Goal: Task Accomplishment & Management: Use online tool/utility

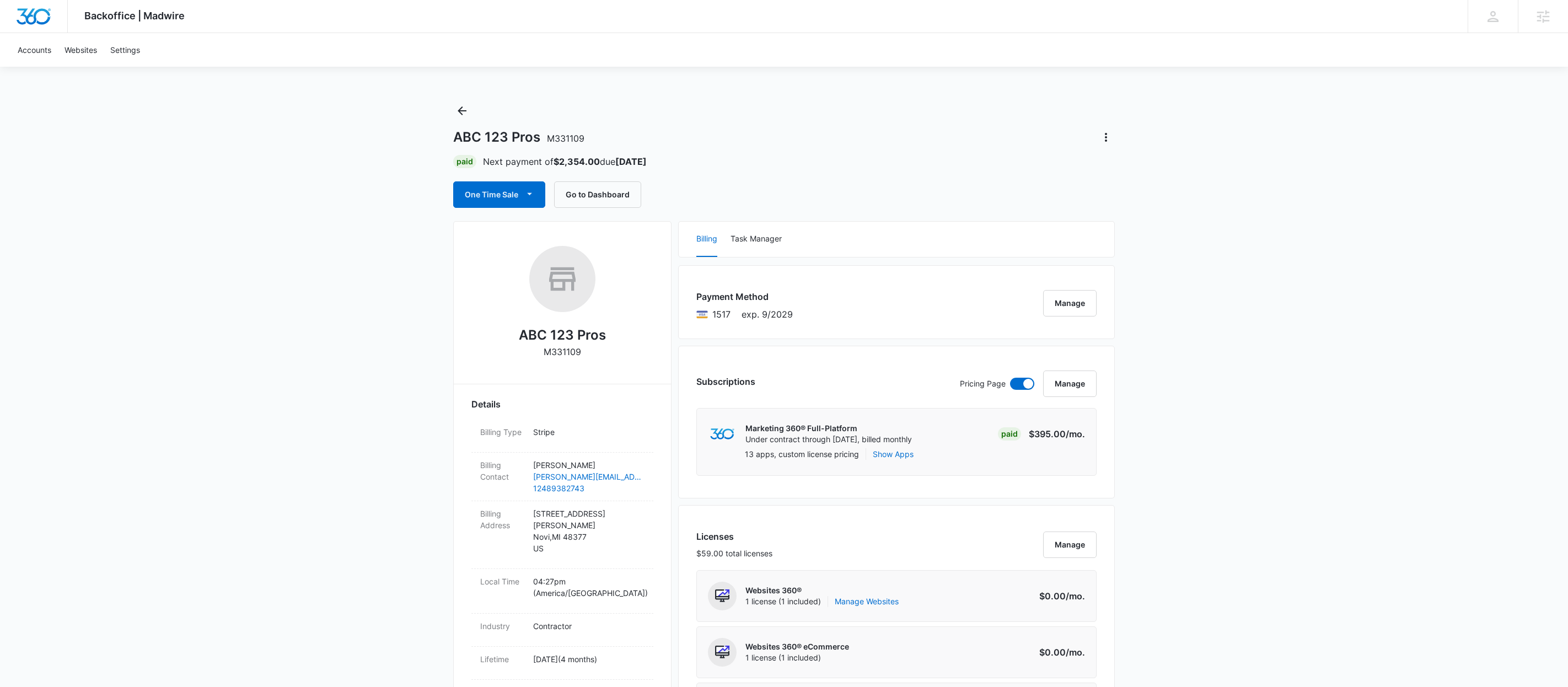
click at [1106, 136] on icon "Actions" at bounding box center [1105, 137] width 13 height 13
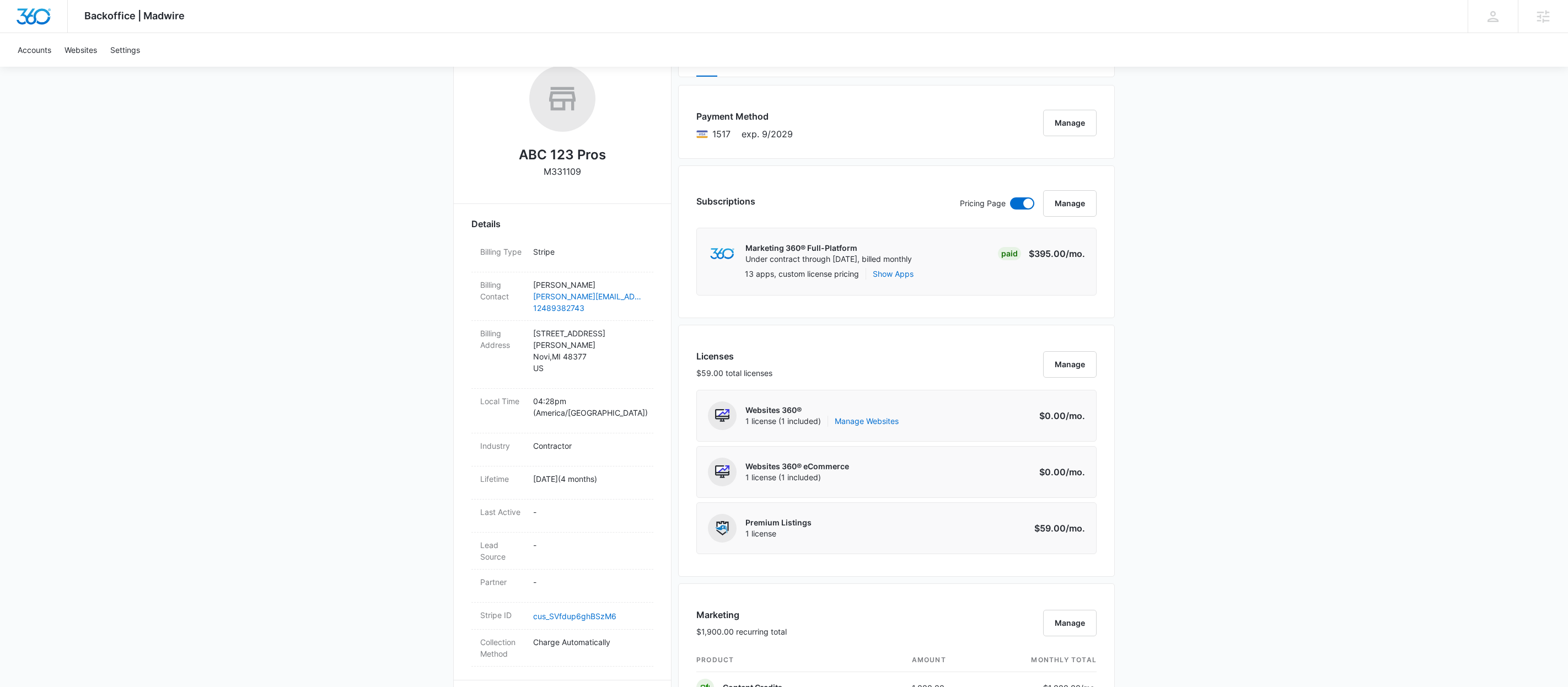
scroll to position [206, 0]
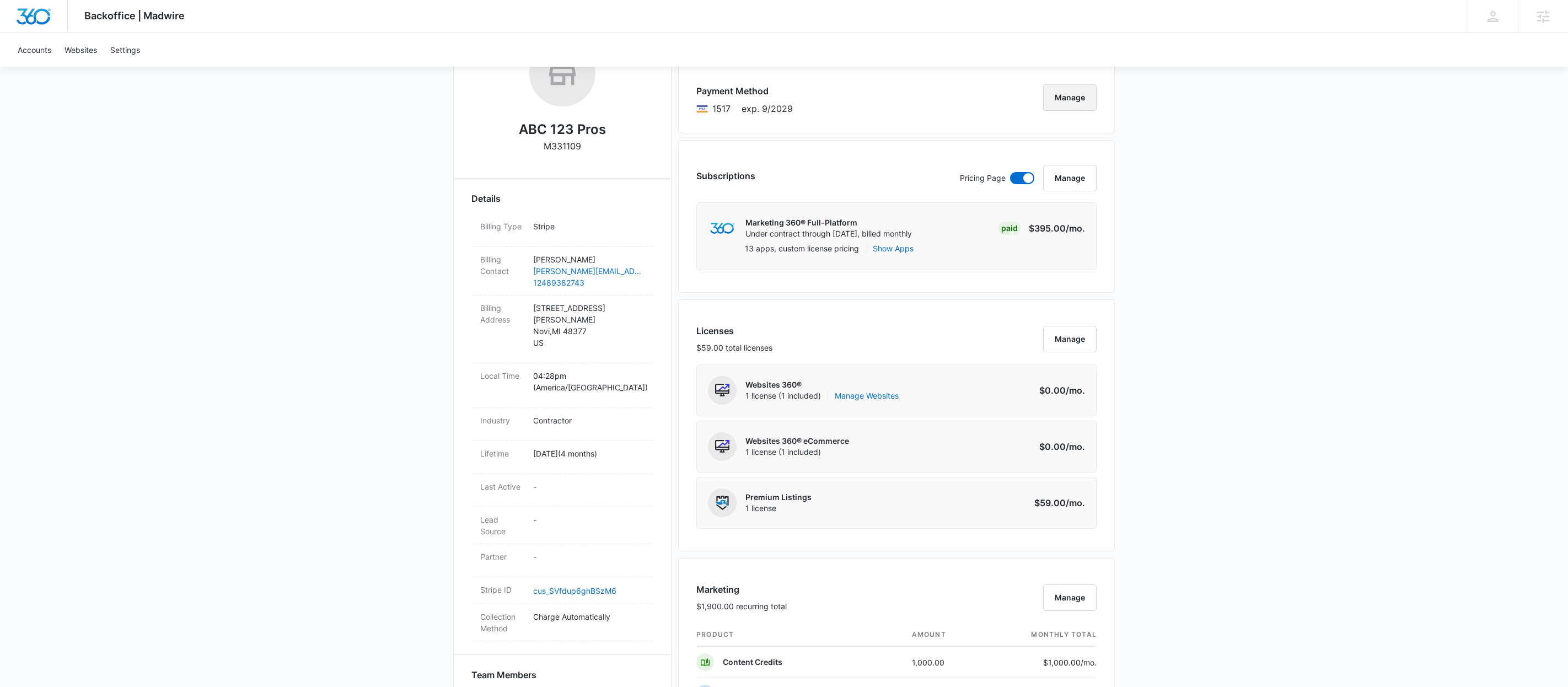
click at [1073, 103] on button "Manage" at bounding box center [1069, 97] width 54 height 27
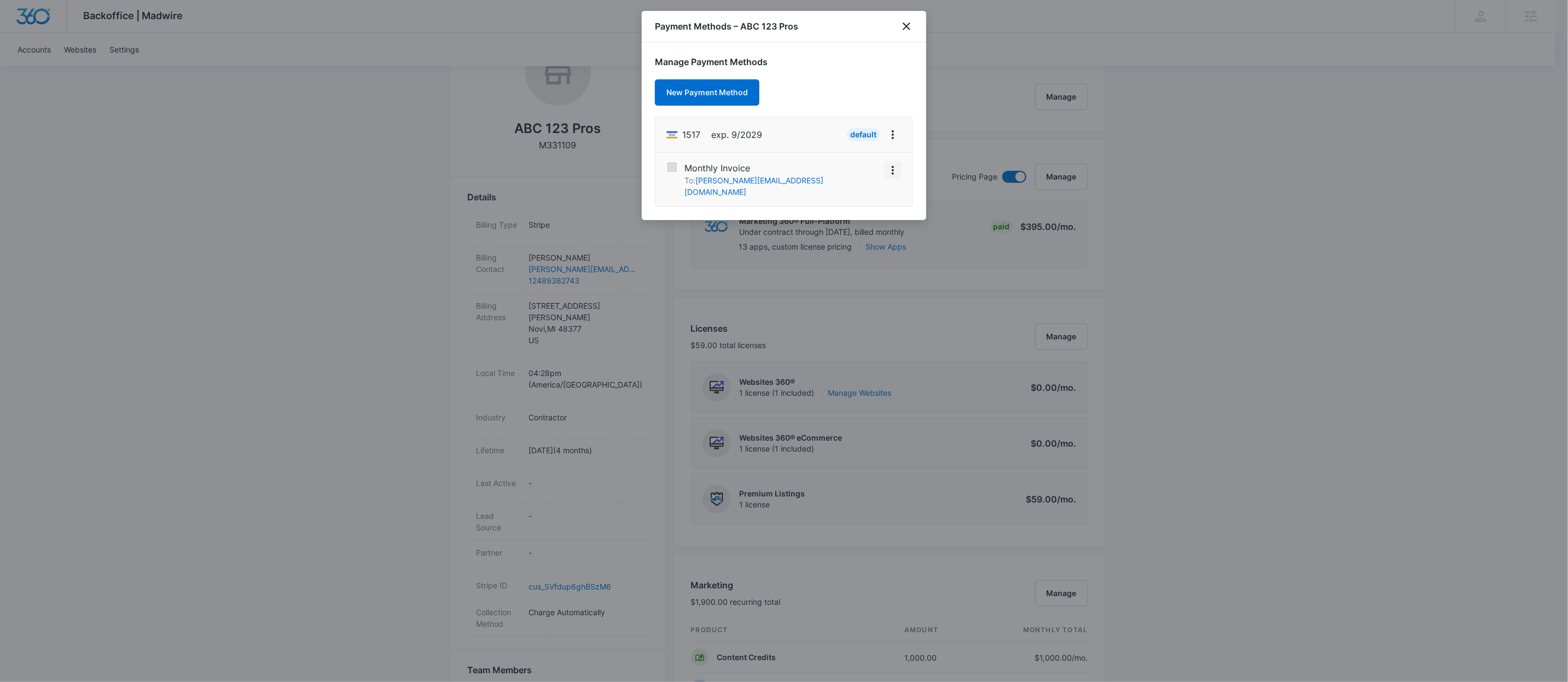
click at [891, 170] on icon "View More" at bounding box center [893, 170] width 13 height 13
click at [858, 143] on button "Activate" at bounding box center [866, 151] width 69 height 17
click at [909, 23] on icon "close" at bounding box center [907, 26] width 8 height 8
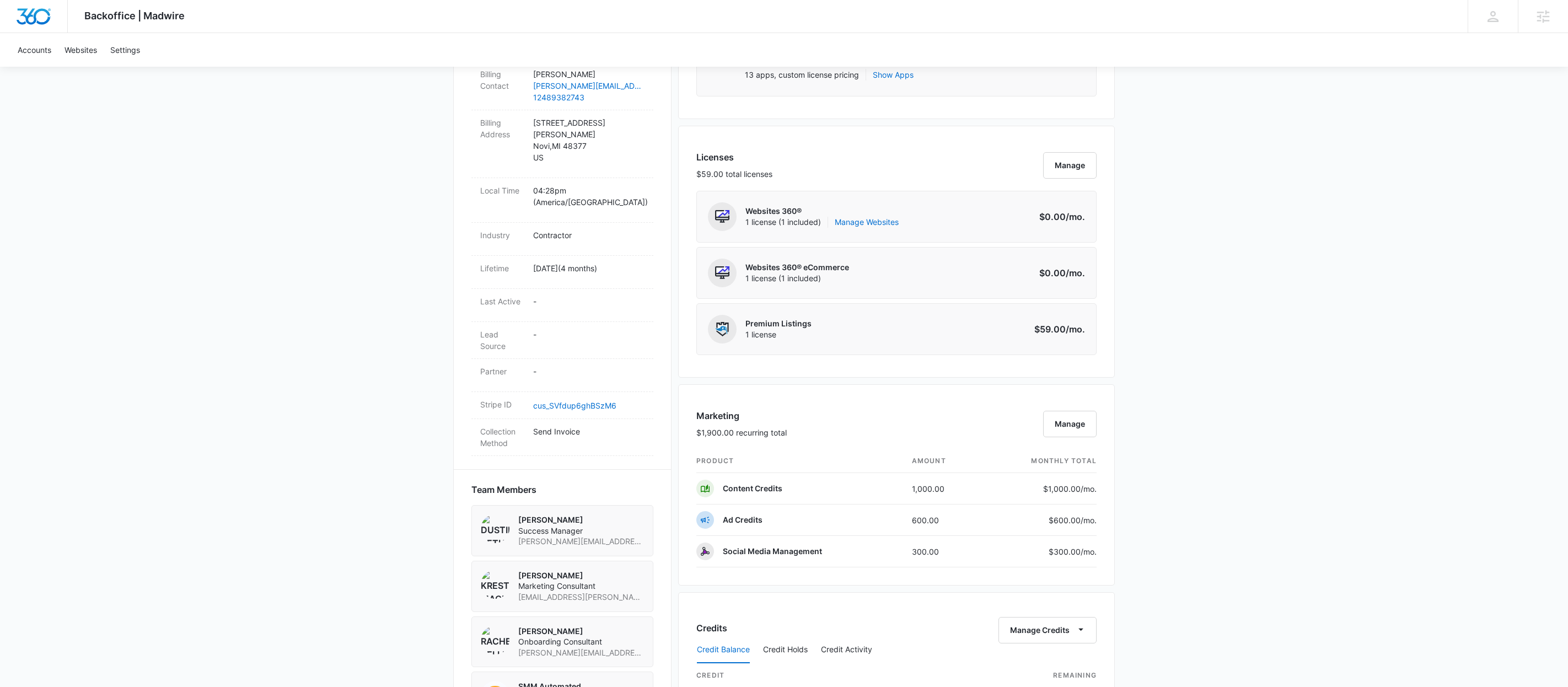
scroll to position [37, 0]
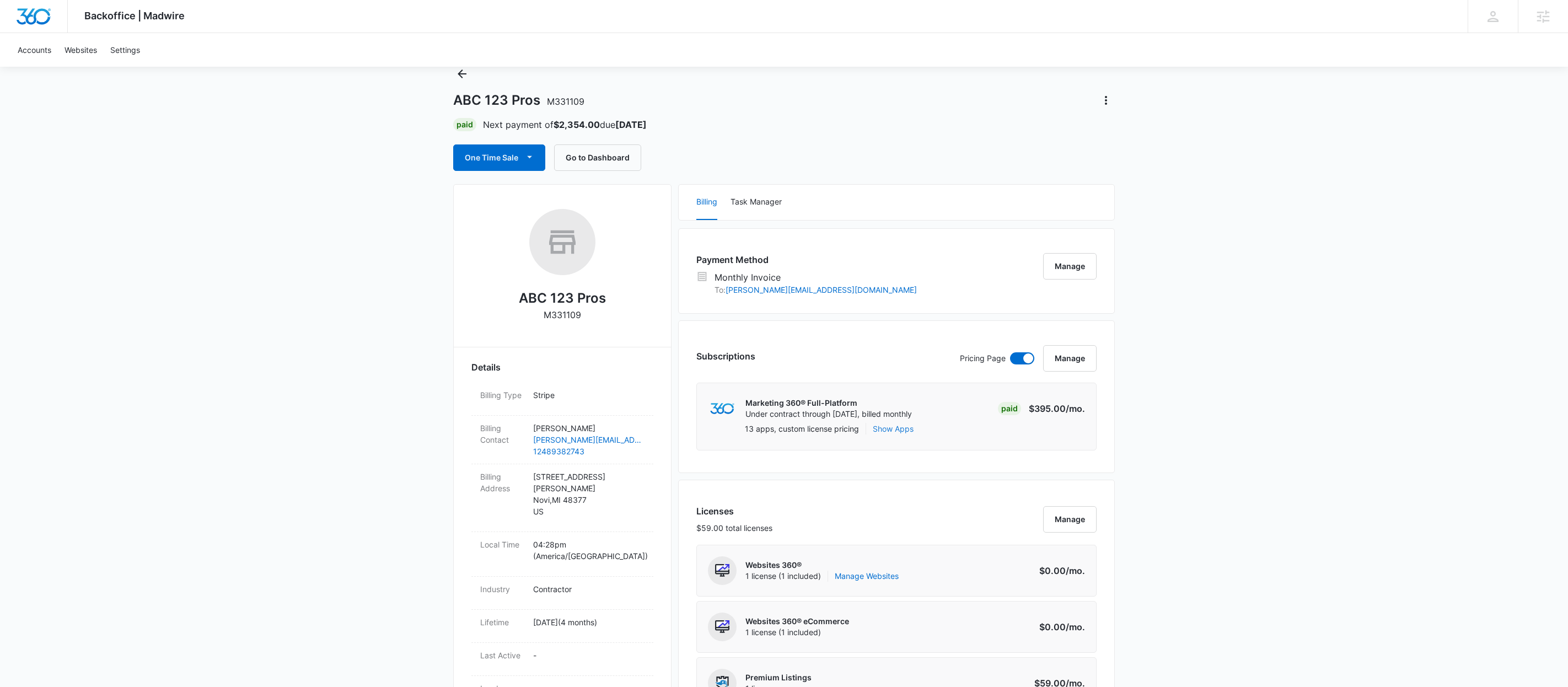
click at [906, 433] on button "Show Apps" at bounding box center [893, 429] width 41 height 12
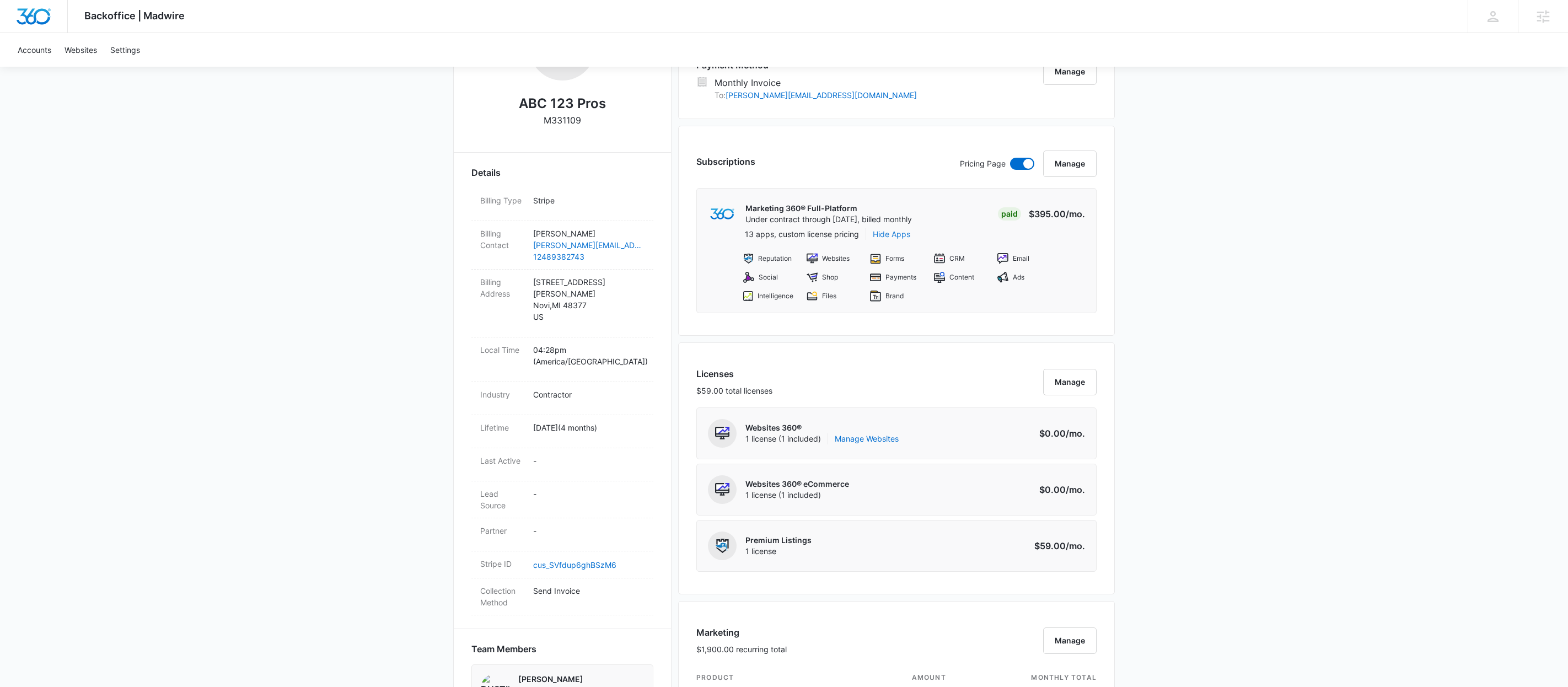
scroll to position [206, 0]
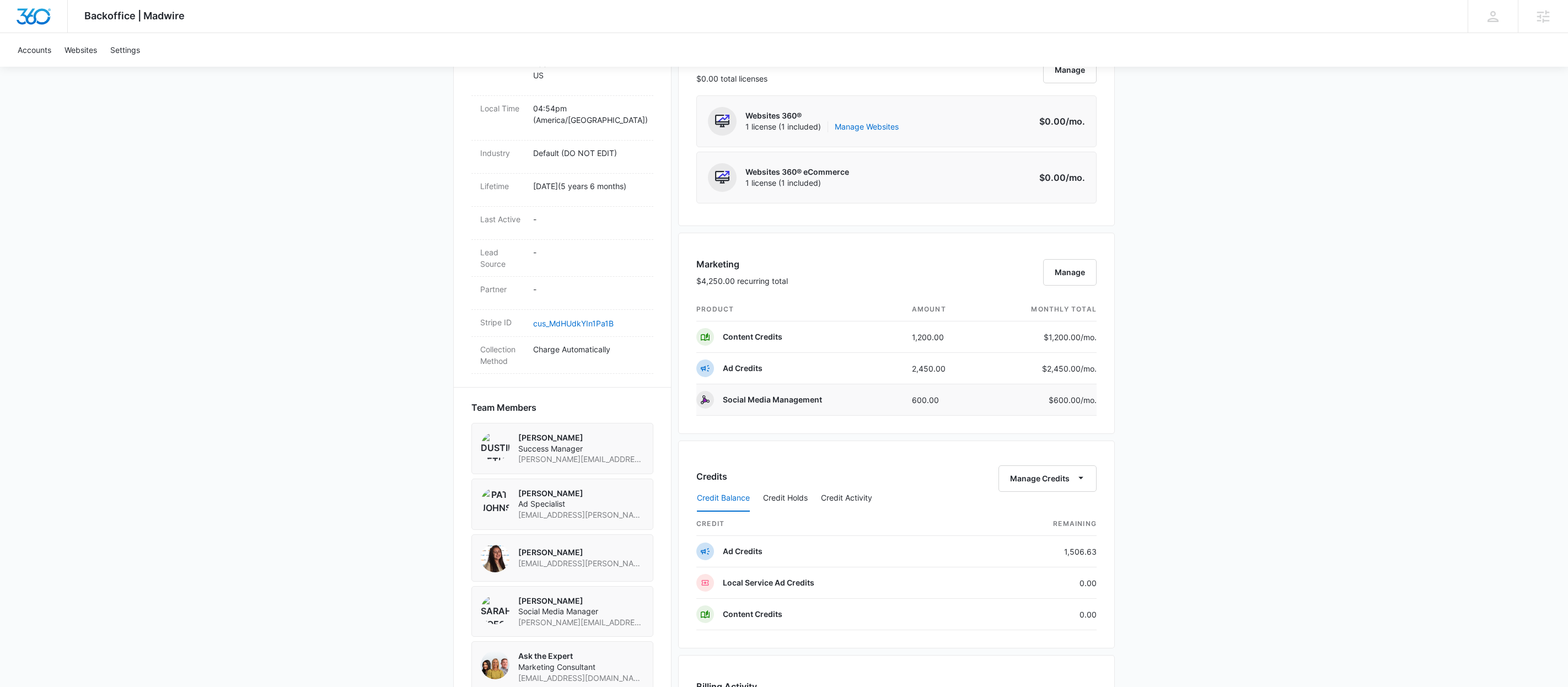
scroll to position [649, 0]
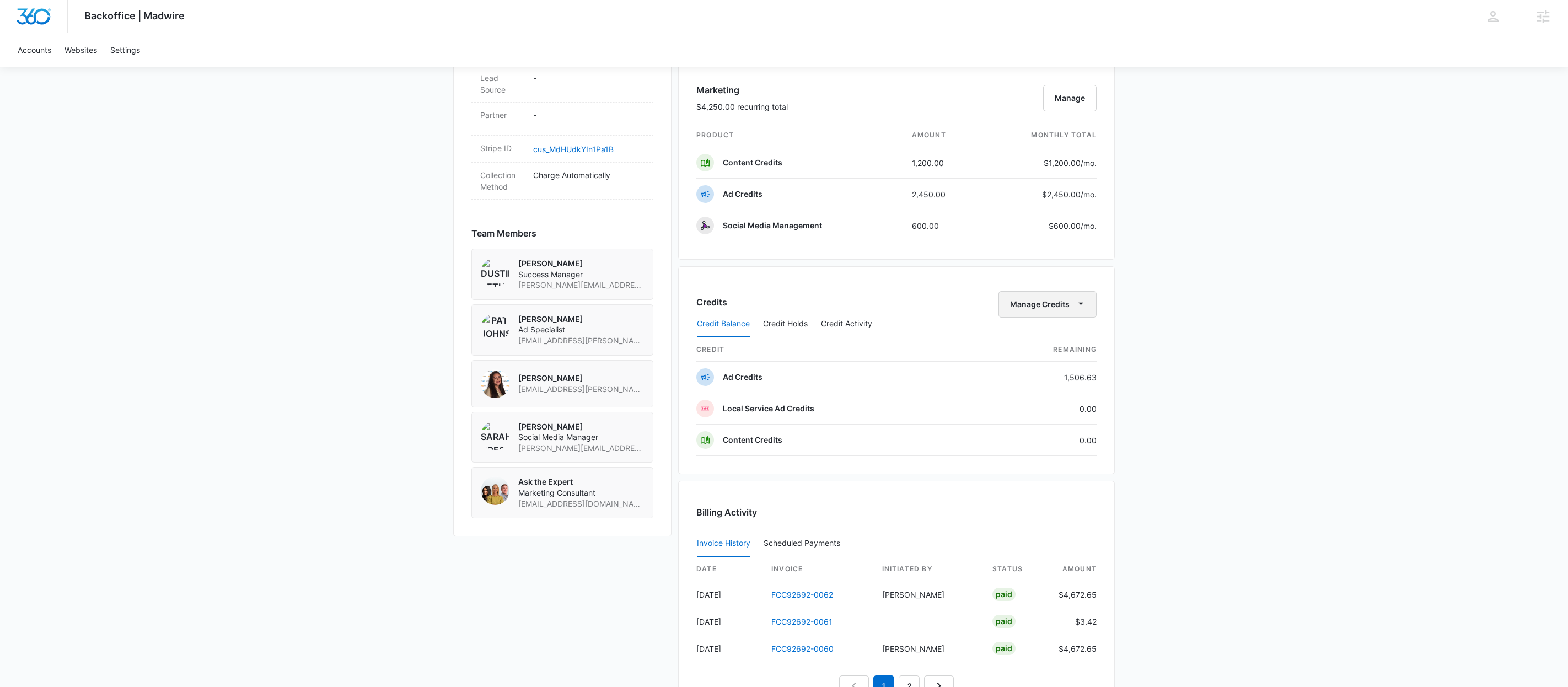
click at [1074, 311] on span "button" at bounding box center [1080, 304] width 13 height 13
click at [1062, 332] on div "Transfer Credits" at bounding box center [1048, 345] width 99 height 35
click at [1074, 311] on span "button" at bounding box center [1080, 304] width 13 height 13
click at [1061, 338] on button "Transfer Credits" at bounding box center [1048, 345] width 97 height 17
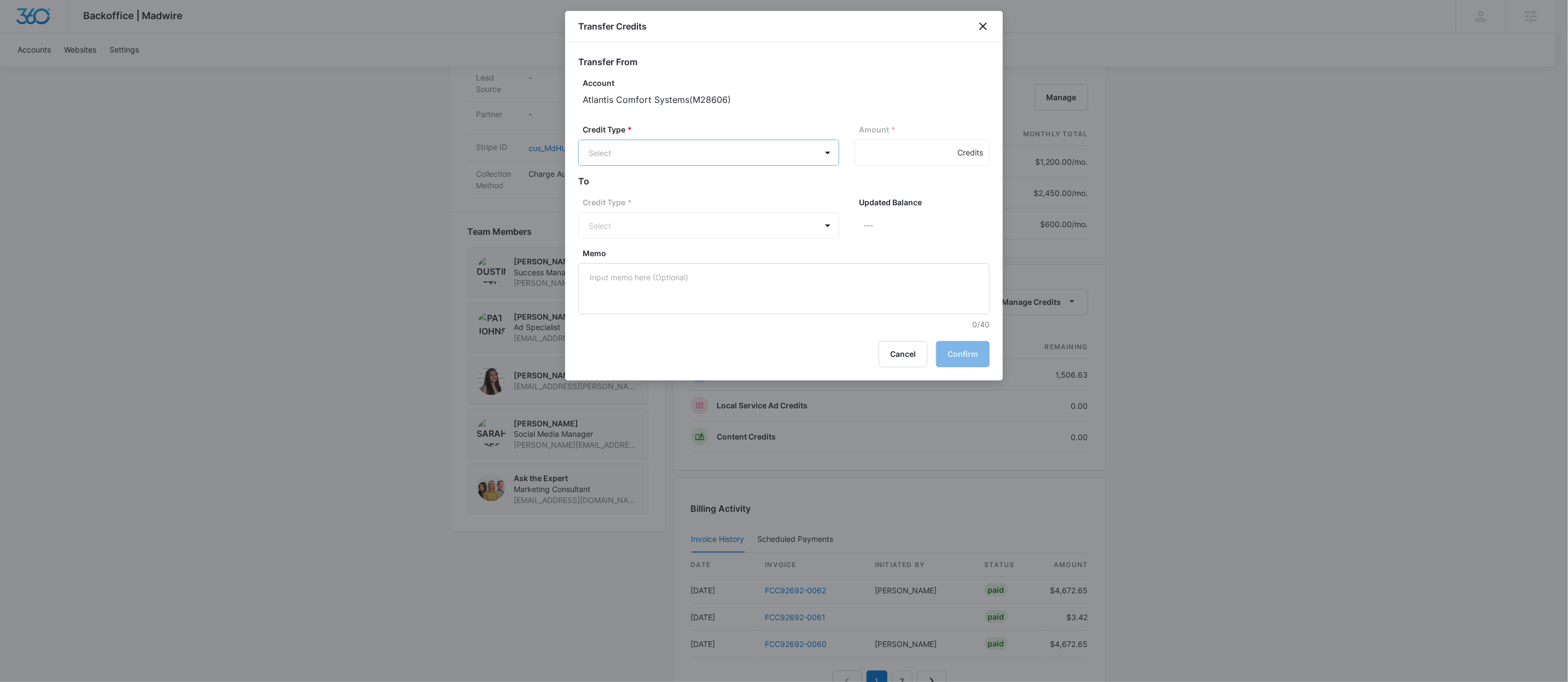
click at [784, 146] on body "Backoffice | Madwire Apps Settings DB [PERSON_NAME] [PERSON_NAME][EMAIL_ADDRESS…" at bounding box center [784, 127] width 1568 height 1544
click at [745, 188] on div "Ad Credits (1506.63 Credits)" at bounding box center [708, 194] width 232 height 18
click at [899, 162] on input "Amount *" at bounding box center [922, 152] width 135 height 26
type input "50"
click at [614, 230] on body "Backoffice | Madwire Apps Settings DB [PERSON_NAME] [PERSON_NAME][EMAIL_ADDRESS…" at bounding box center [784, 127] width 1568 height 1544
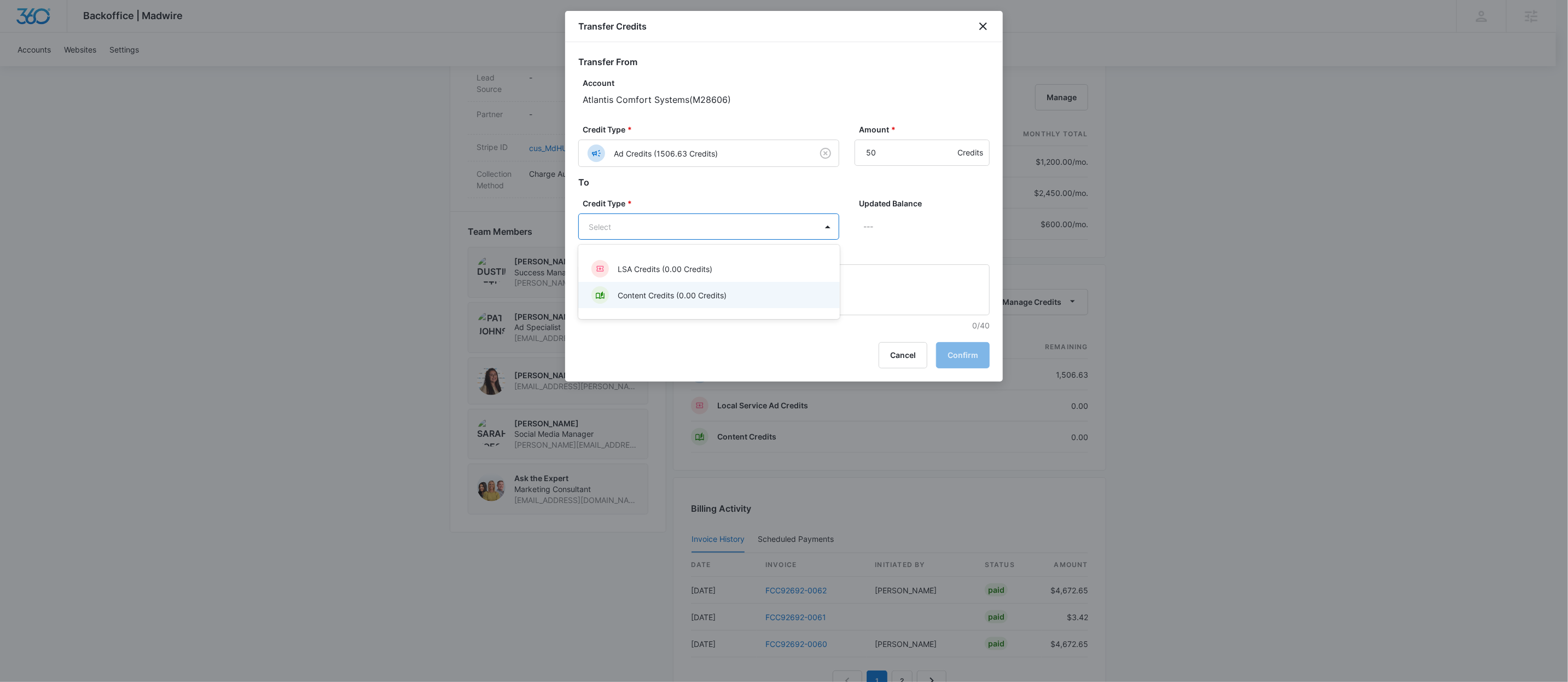
click at [634, 287] on div "Content Credits (0.00 Credits)" at bounding box center [708, 295] width 232 height 18
click at [754, 221] on body "Backoffice | Madwire Apps Settings DB [PERSON_NAME] [PERSON_NAME][EMAIL_ADDRESS…" at bounding box center [784, 127] width 1568 height 1544
click at [980, 220] on div at bounding box center [784, 341] width 1568 height 682
click at [963, 361] on button "Confirm" at bounding box center [963, 356] width 54 height 26
